Goal: Check status: Check status

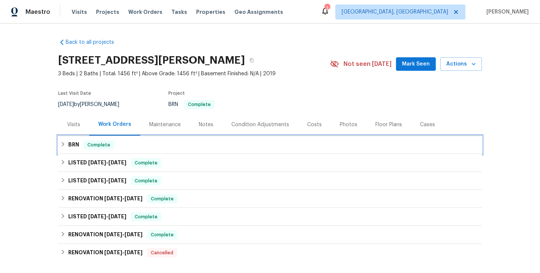
click at [150, 147] on div "BRN Complete" at bounding box center [269, 145] width 419 height 9
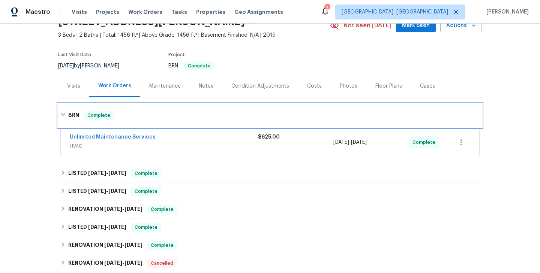
scroll to position [48, 0]
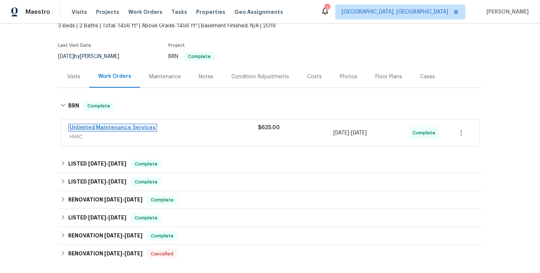
click at [120, 130] on link "Unlimited Maintenance Services" at bounding box center [113, 127] width 86 height 5
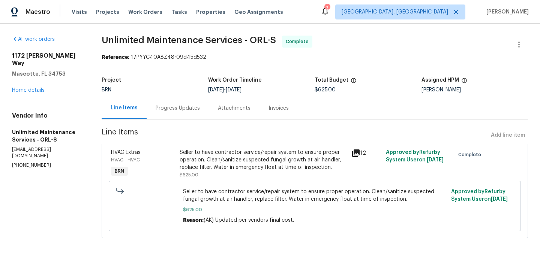
click at [168, 161] on div "HVAC - HVAC" at bounding box center [143, 159] width 64 height 7
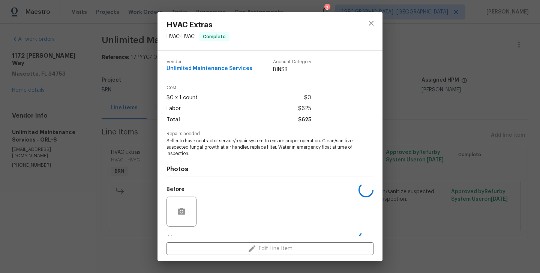
scroll to position [47, 0]
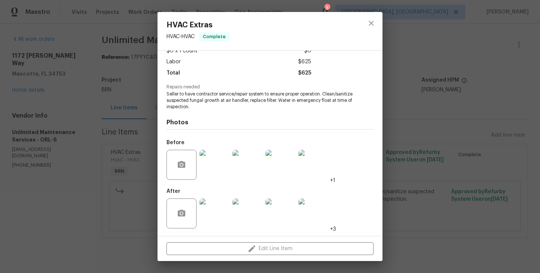
click at [215, 209] on img at bounding box center [214, 214] width 30 height 30
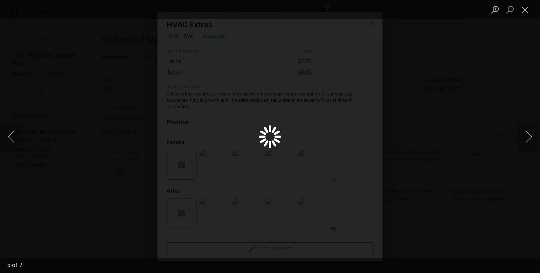
click at [102, 121] on div "Lightbox" at bounding box center [270, 136] width 540 height 273
click at [129, 100] on div "Lightbox" at bounding box center [270, 136] width 540 height 273
click at [126, 112] on div "Lightbox" at bounding box center [270, 136] width 540 height 273
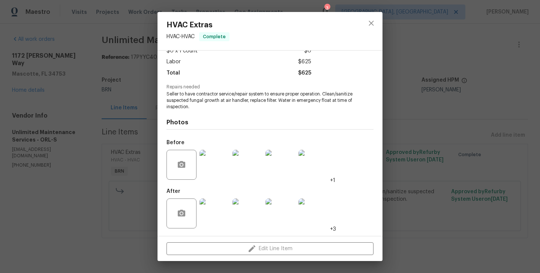
click at [131, 133] on div "HVAC Extras HVAC - HVAC Complete Vendor Unlimited Maintenance Services Account …" at bounding box center [270, 136] width 540 height 273
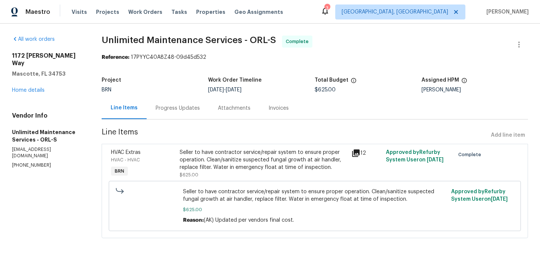
click at [188, 115] on div "Progress Updates" at bounding box center [178, 108] width 62 height 22
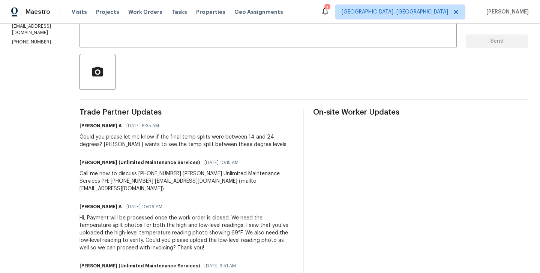
scroll to position [139, 0]
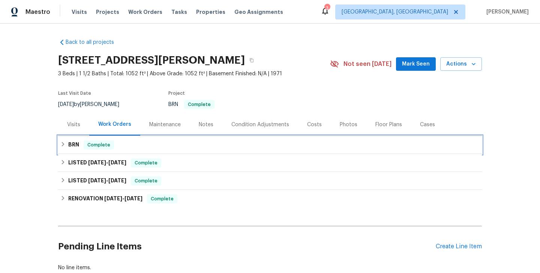
click at [103, 148] on span "Complete" at bounding box center [98, 144] width 29 height 7
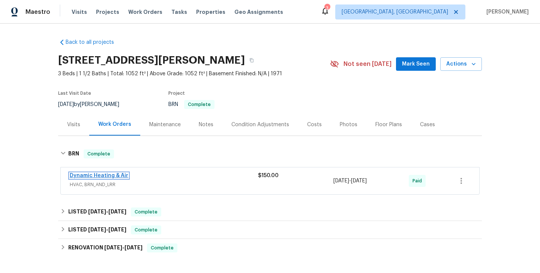
click at [93, 177] on link "Dynamic Heating & Air" at bounding box center [99, 175] width 58 height 5
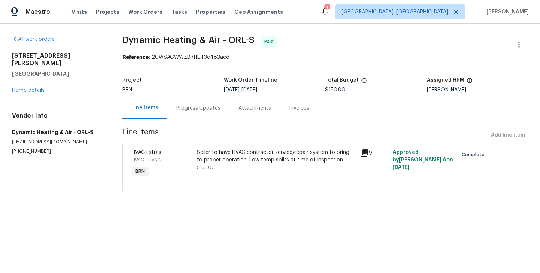
click at [192, 162] on div "HVAC Extras HVAC - HVAC BRN" at bounding box center [161, 164] width 65 height 34
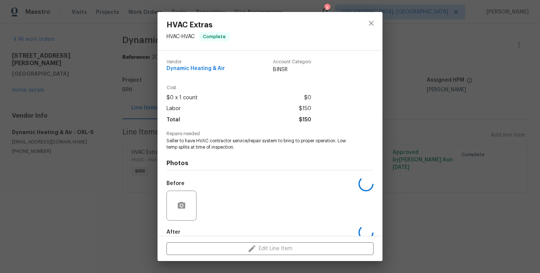
scroll to position [41, 0]
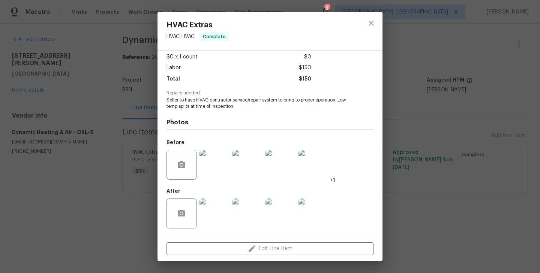
click at [218, 206] on img at bounding box center [214, 214] width 30 height 30
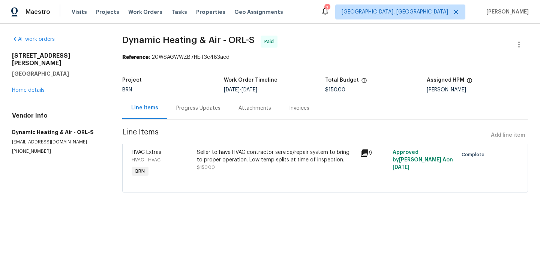
click at [174, 161] on div "HVAC - HVAC" at bounding box center [162, 159] width 61 height 7
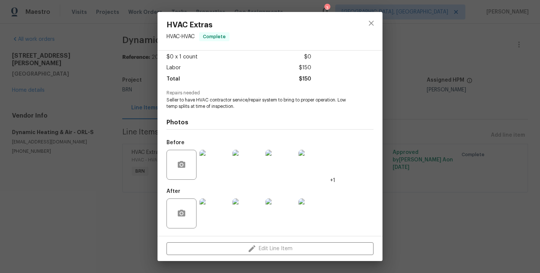
click at [286, 213] on img at bounding box center [280, 214] width 30 height 30
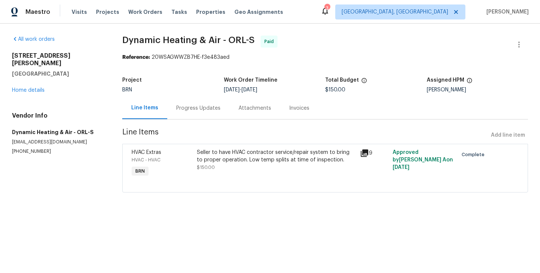
click at [190, 111] on div "Progress Updates" at bounding box center [198, 108] width 44 height 7
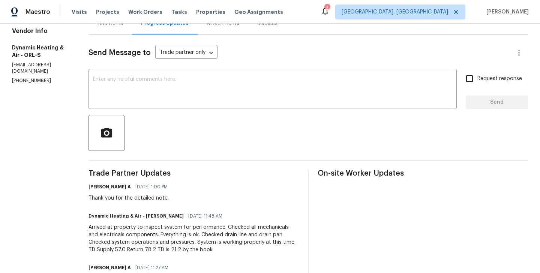
scroll to position [38, 0]
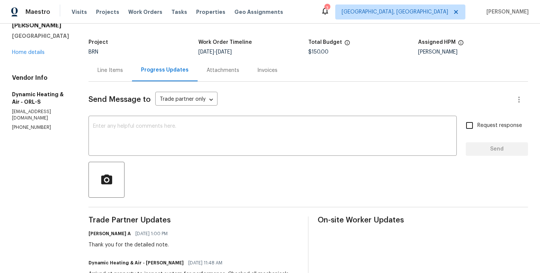
click at [123, 72] on div "Line Items" at bounding box center [109, 70] width 25 height 7
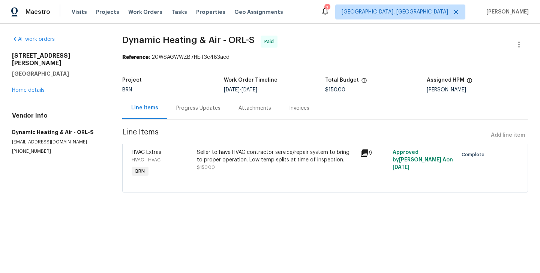
click at [197, 117] on div "Progress Updates" at bounding box center [198, 108] width 62 height 22
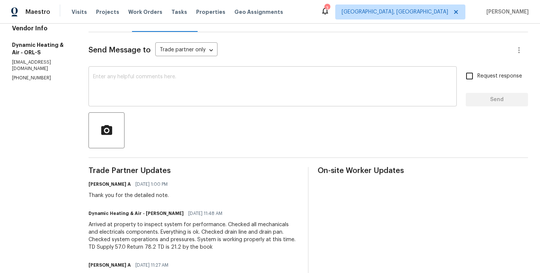
scroll to position [89, 0]
